Goal: Find specific page/section: Find specific page/section

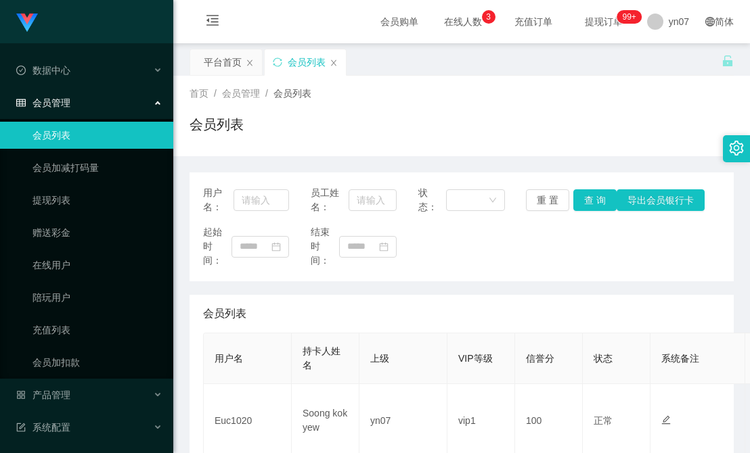
click at [294, 307] on div "会员列表" at bounding box center [461, 314] width 517 height 38
